Goal: Information Seeking & Learning: Learn about a topic

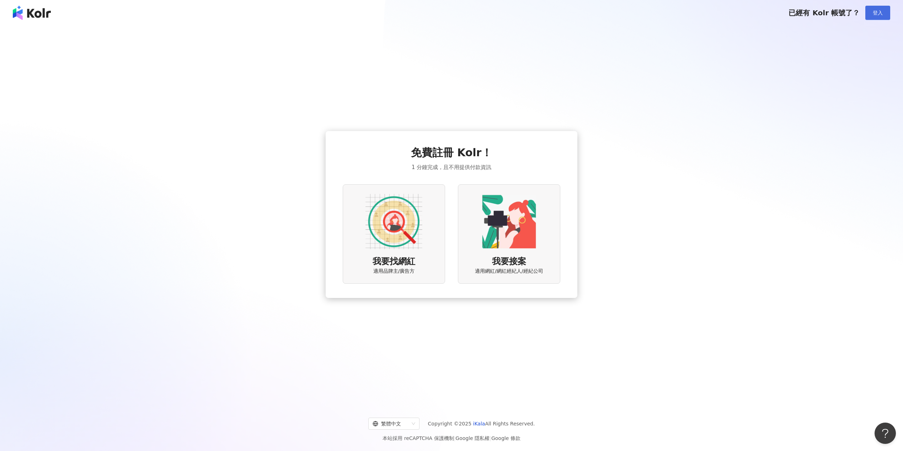
drag, startPoint x: 871, startPoint y: 11, endPoint x: 875, endPoint y: 12, distance: 3.8
click at [874, 12] on button "登入" at bounding box center [877, 13] width 25 height 14
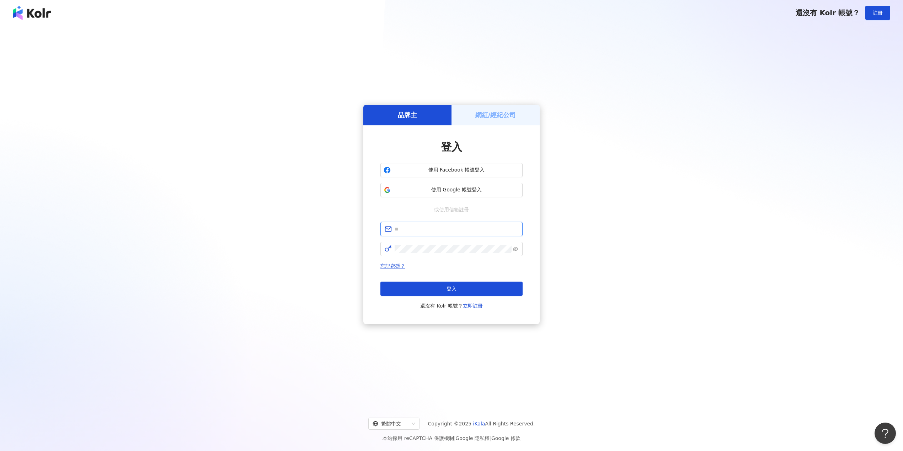
click at [461, 231] on input "text" at bounding box center [456, 229] width 124 height 8
type input "**********"
click at [423, 286] on button "登入" at bounding box center [451, 289] width 142 height 14
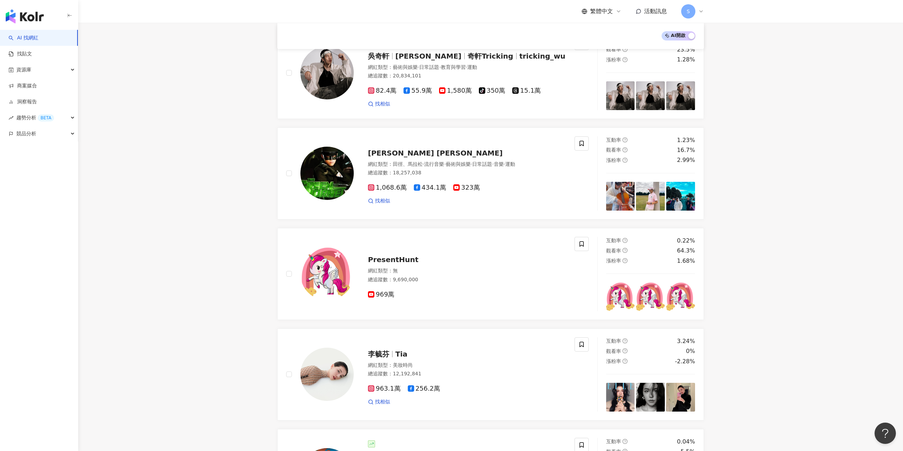
scroll to position [95, 0]
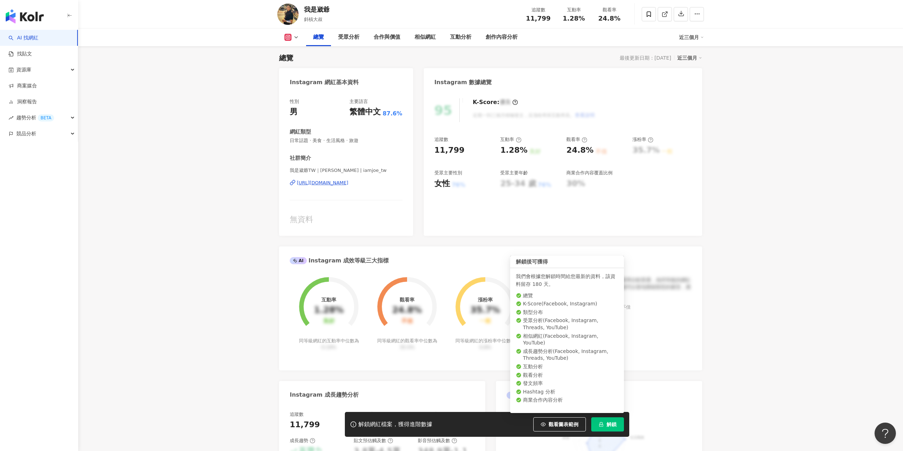
click at [612, 424] on span "解鎖" at bounding box center [611, 425] width 10 height 6
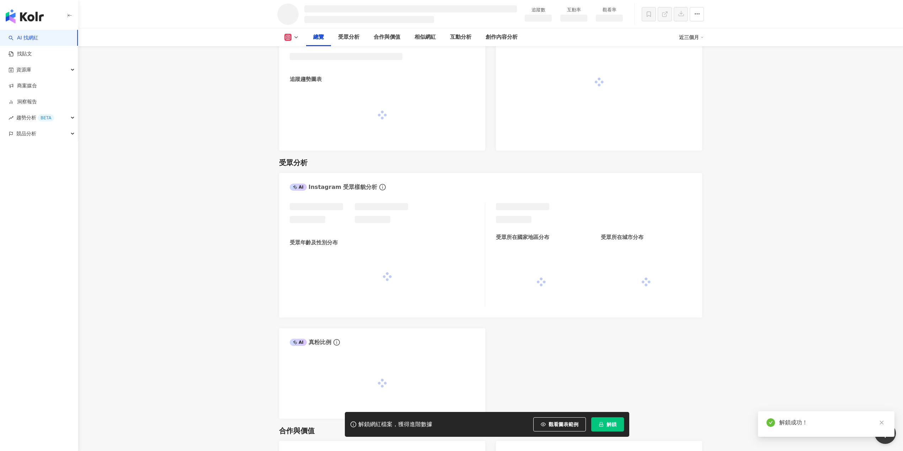
scroll to position [421, 0]
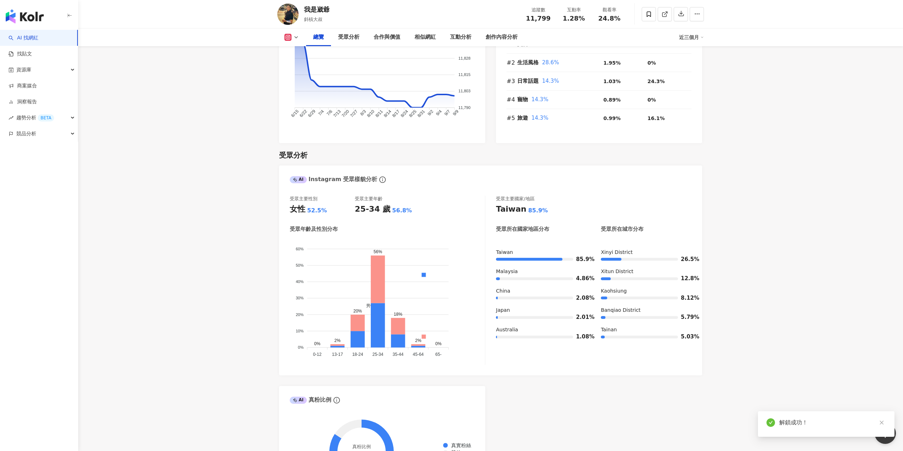
scroll to position [518, 0]
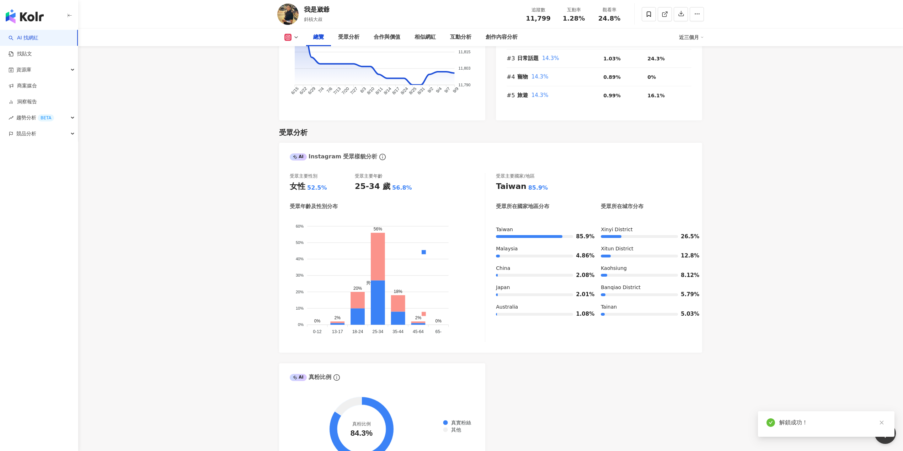
click at [618, 370] on div "AI Instagram 受眾樣貌分析 受眾主要性別 女性 52.5% 受眾主要年齡 25-34 歲 56.8% 受眾年齡及性別分布 男性 女性 60% 60…" at bounding box center [490, 309] width 423 height 333
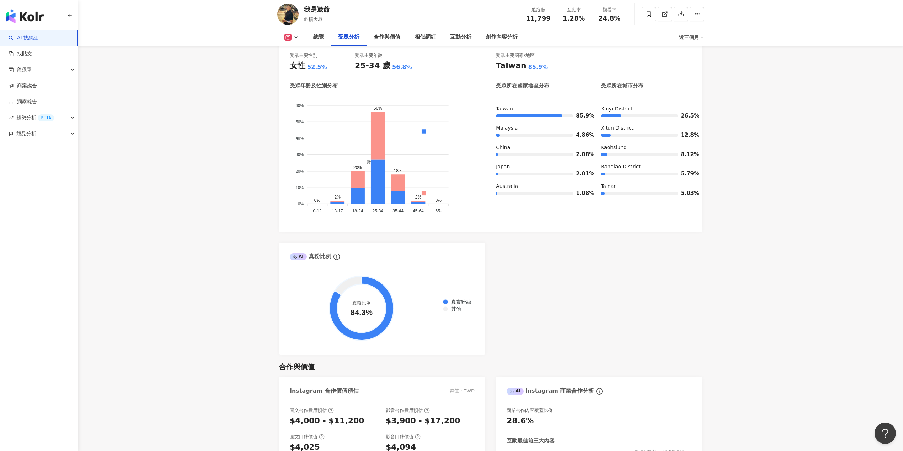
scroll to position [423, 0]
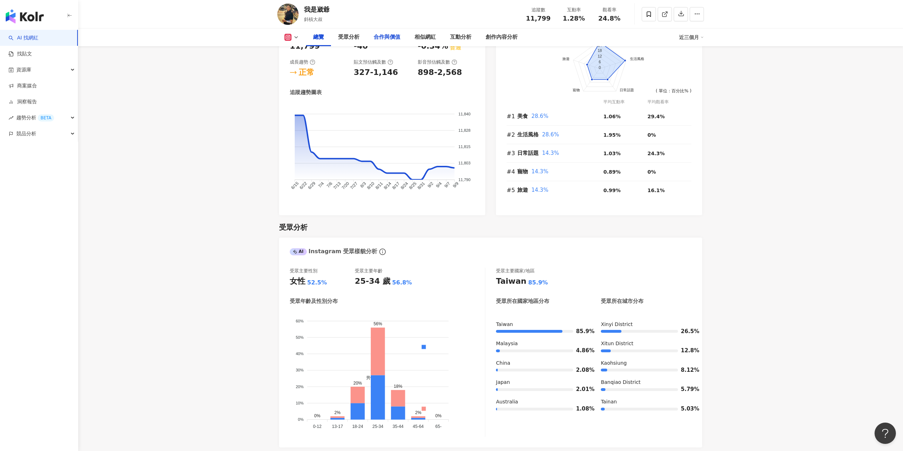
click at [394, 36] on div "合作與價值" at bounding box center [386, 37] width 27 height 9
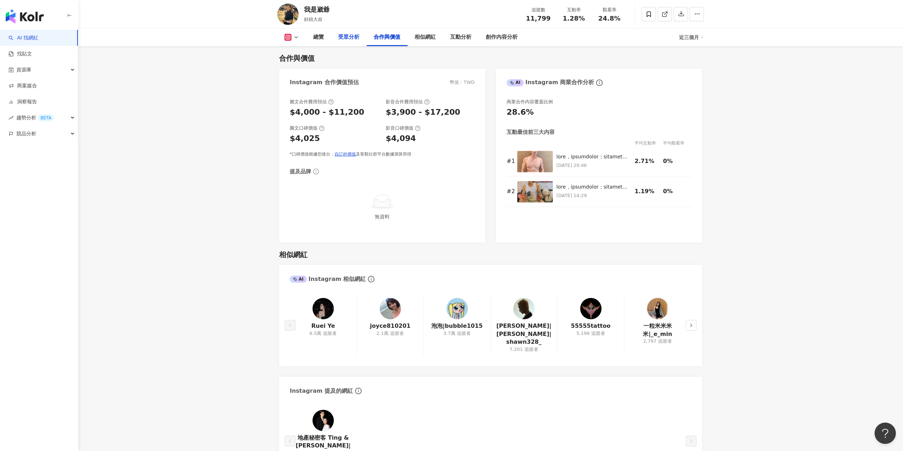
click at [344, 38] on div "受眾分析" at bounding box center [348, 37] width 21 height 9
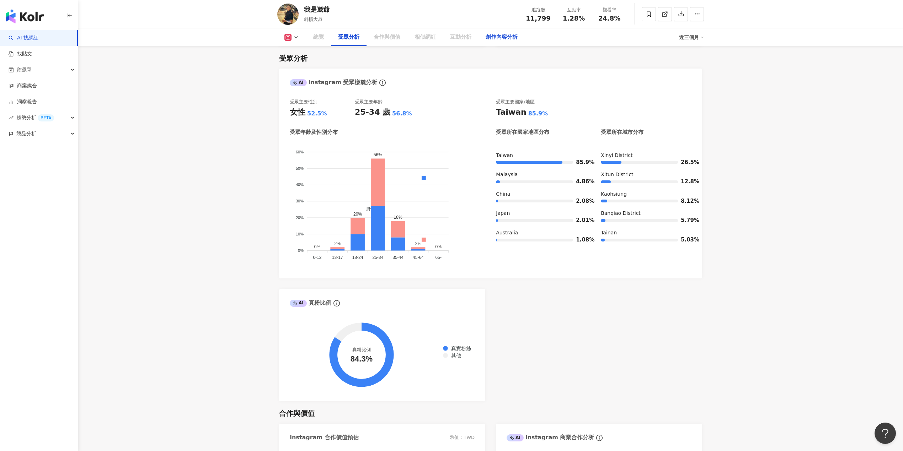
click at [504, 39] on div "創作內容分析" at bounding box center [501, 37] width 32 height 9
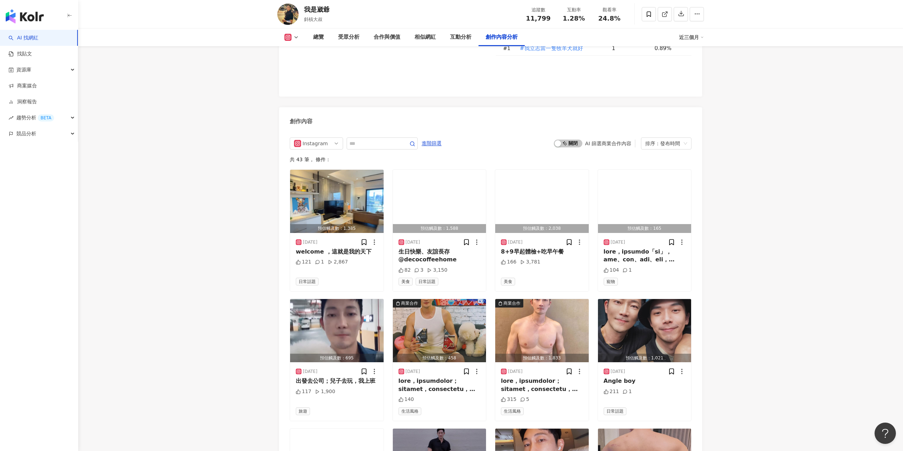
scroll to position [2111, 0]
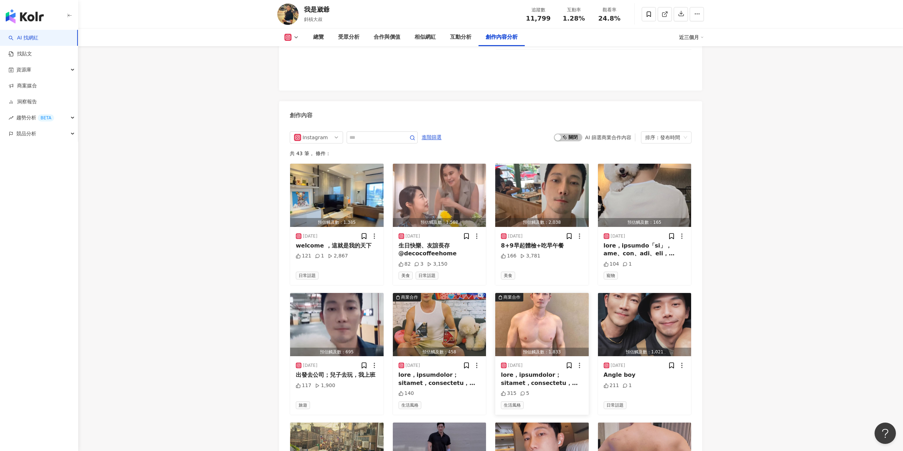
click at [547, 326] on img "button" at bounding box center [541, 324] width 93 height 63
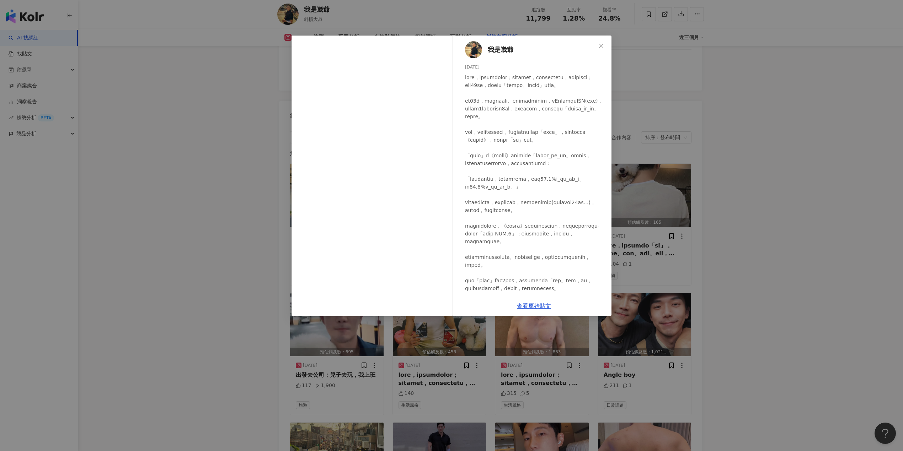
click at [428, 388] on div "我是崴爺 2025/6/23 315 5 查看原始貼文" at bounding box center [451, 225] width 903 height 451
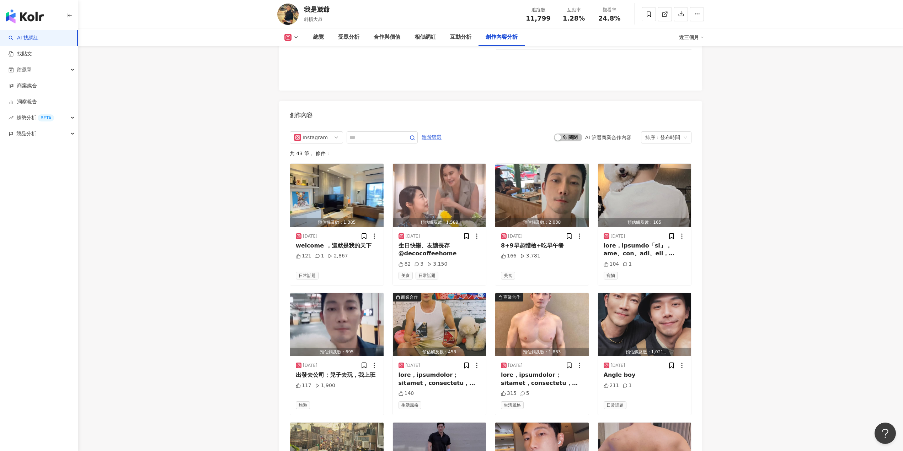
click at [428, 387] on div at bounding box center [439, 379] width 82 height 16
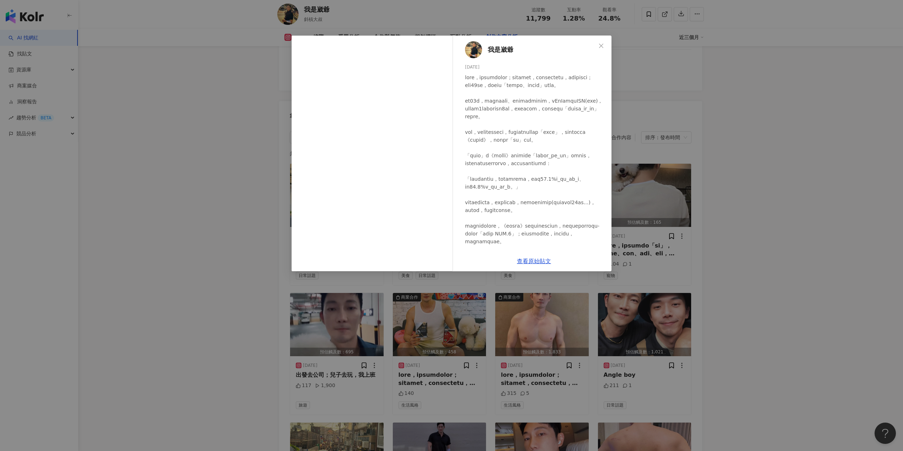
click at [823, 279] on div "我是崴爺 2025/6/28 140 查看原始貼文" at bounding box center [451, 225] width 903 height 451
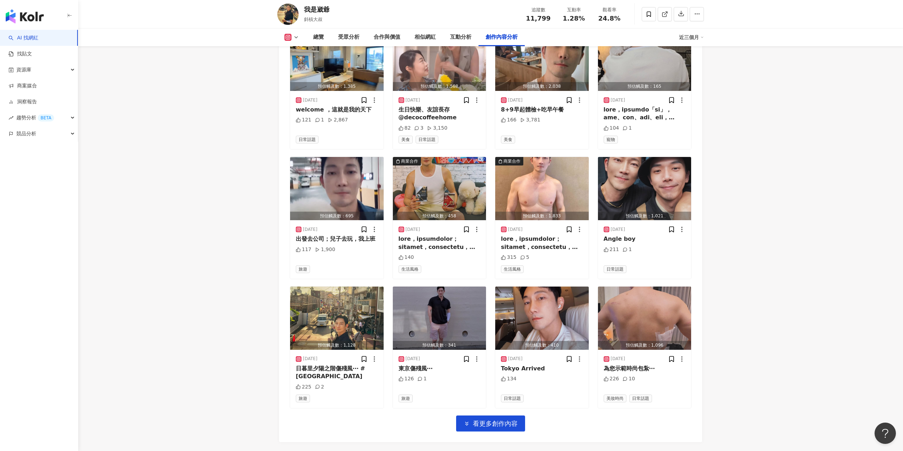
scroll to position [2254, 0]
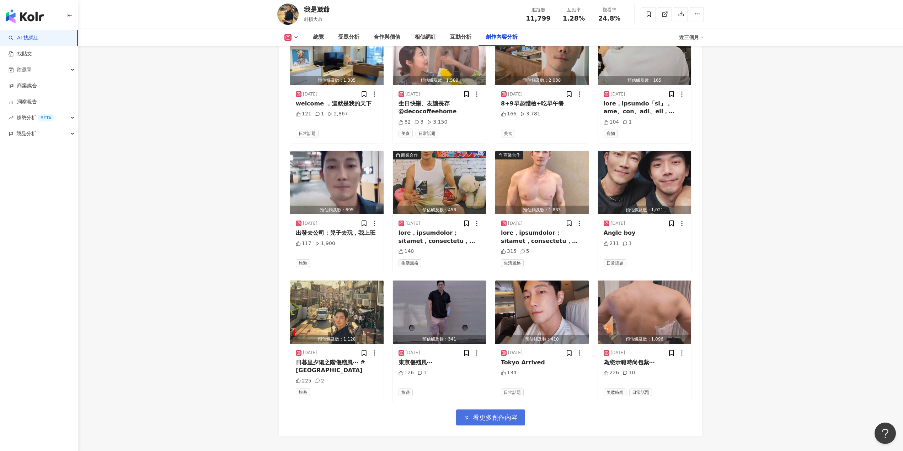
click at [506, 422] on span "看更多創作內容" at bounding box center [495, 418] width 45 height 8
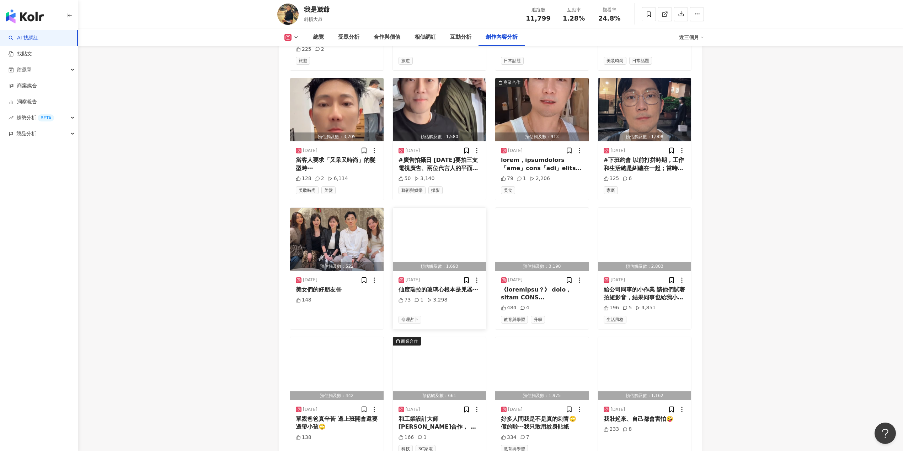
scroll to position [2633, 0]
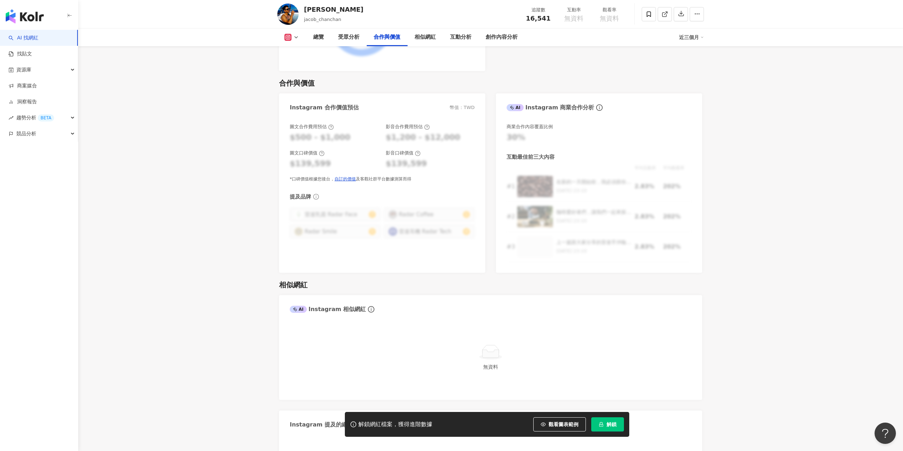
scroll to position [1042, 0]
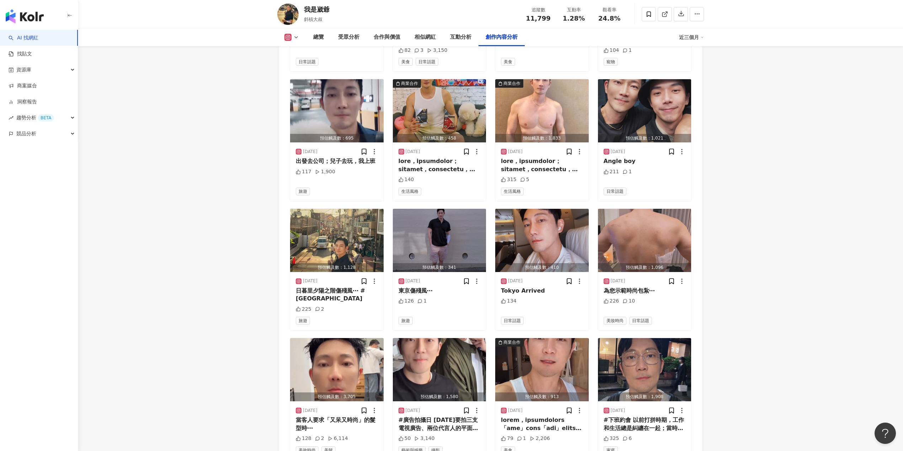
scroll to position [2254, 0]
